Goal: Task Accomplishment & Management: Manage account settings

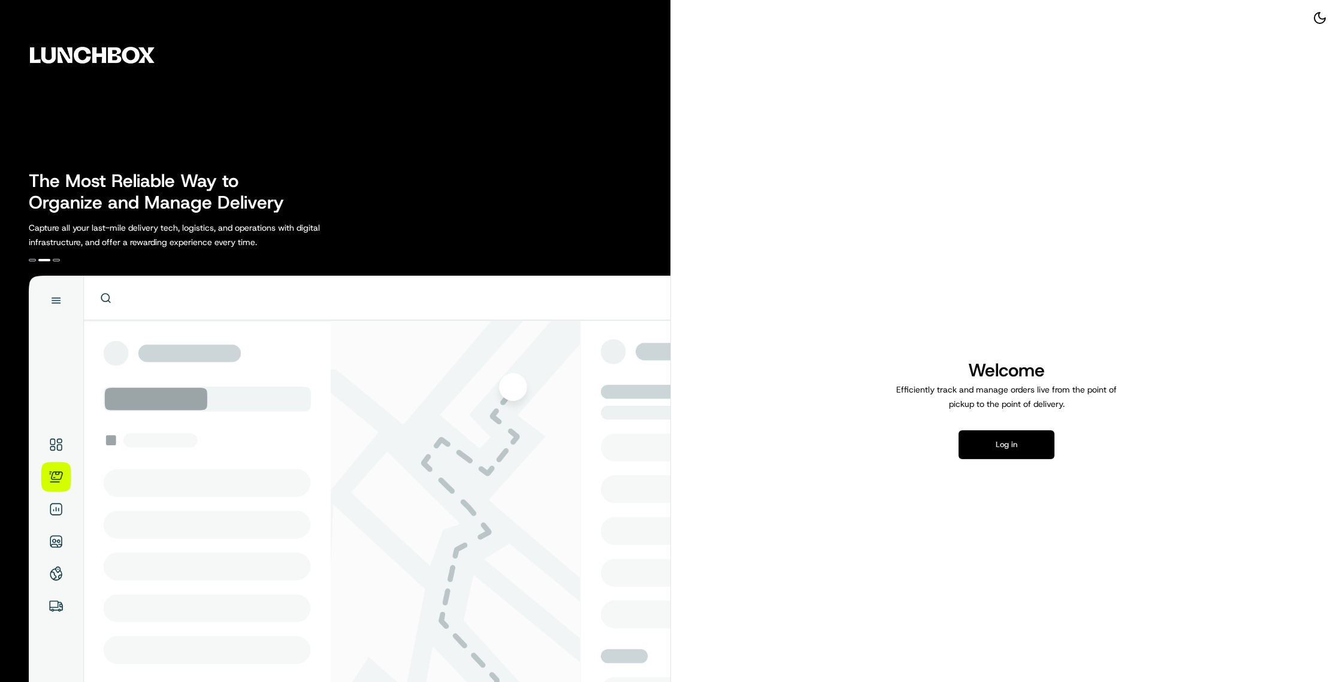
click at [1000, 450] on button "Log in" at bounding box center [1006, 444] width 96 height 29
